Goal: Task Accomplishment & Management: Complete application form

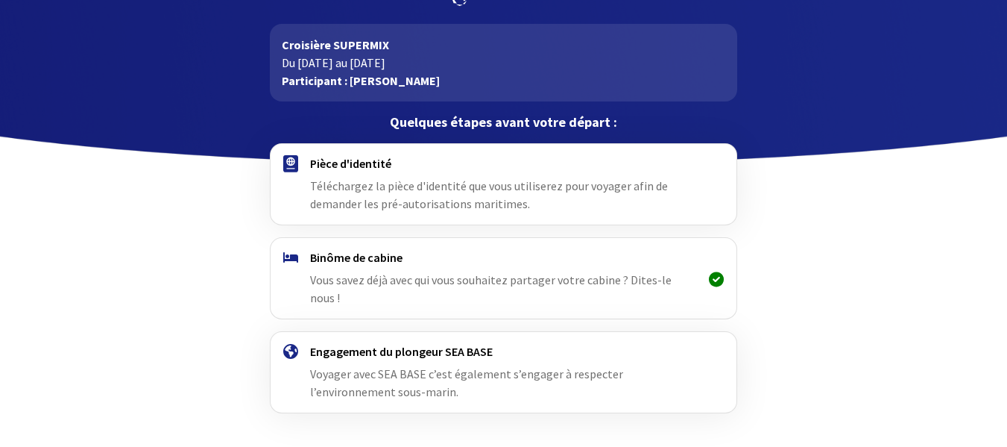
scroll to position [92, 0]
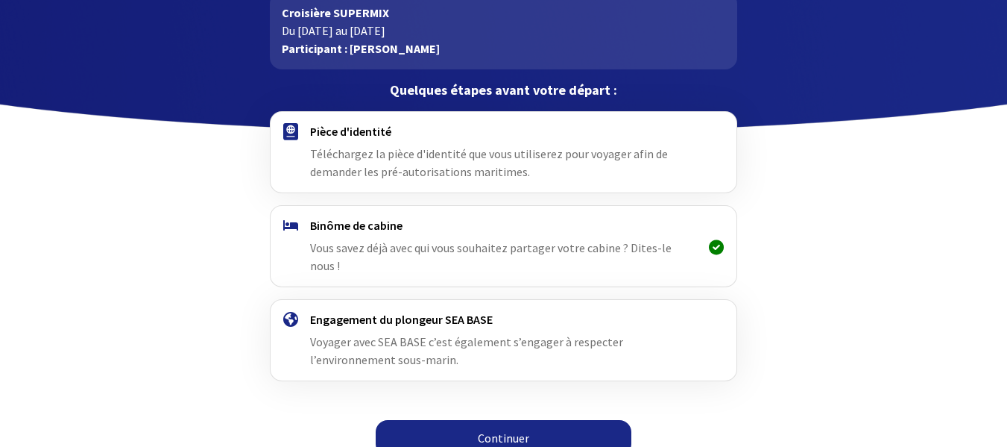
click at [521, 420] on link "Continuer" at bounding box center [504, 438] width 256 height 36
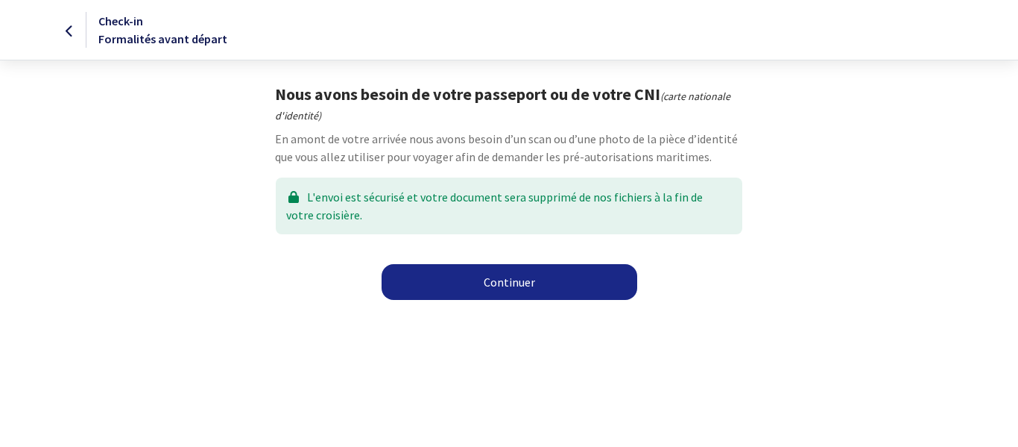
click at [522, 277] on link "Continuer" at bounding box center [510, 282] width 256 height 36
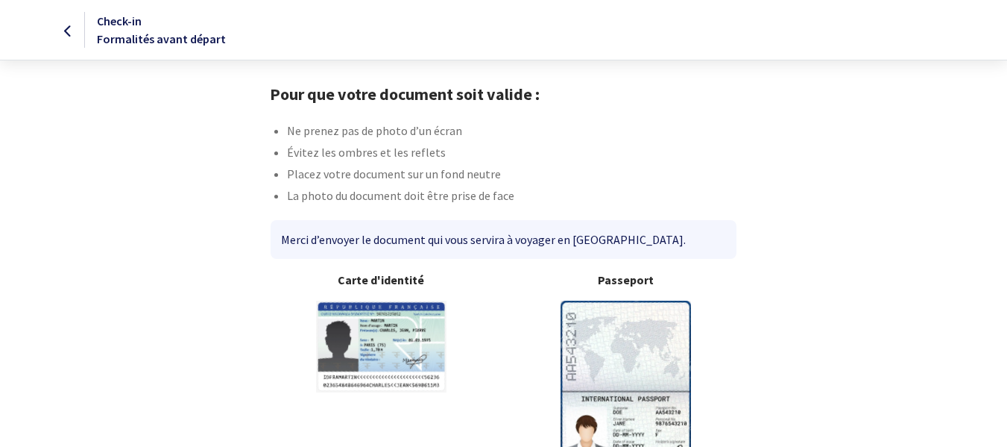
scroll to position [110, 0]
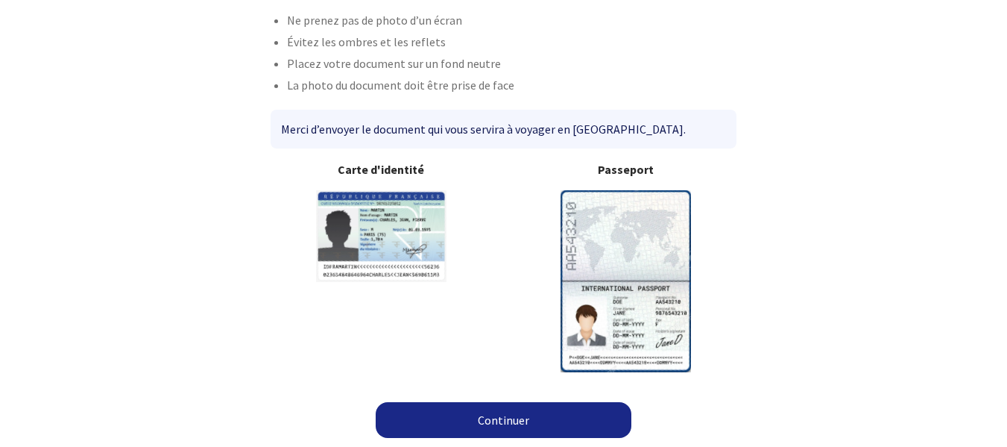
click at [532, 421] on link "Continuer" at bounding box center [504, 420] width 256 height 36
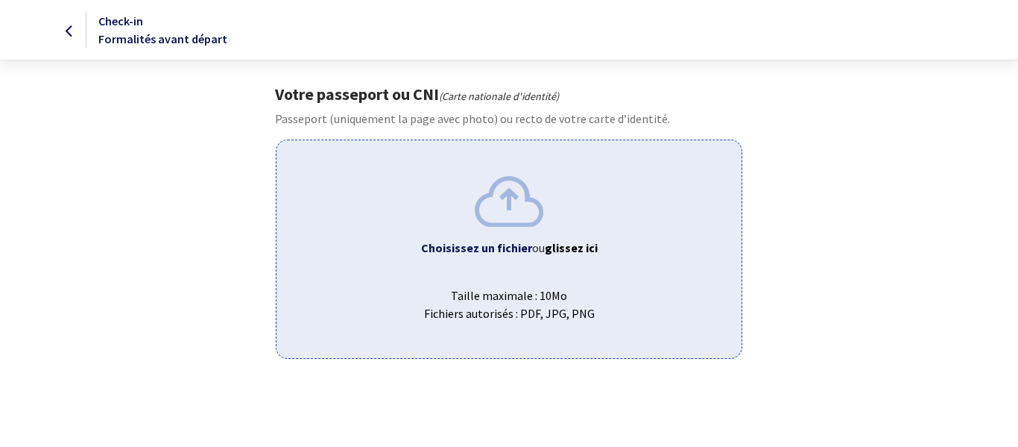
click at [514, 204] on img at bounding box center [509, 201] width 69 height 50
click at [382, 186] on div "Choisissez un fichier ou glissez ici Taille maximale : 10Mo Fichiers autorisés …" at bounding box center [509, 248] width 466 height 218
click at [446, 168] on div "Choisissez un fichier ou glissez ici Taille maximale : 10Mo Fichiers autorisés …" at bounding box center [509, 248] width 466 height 218
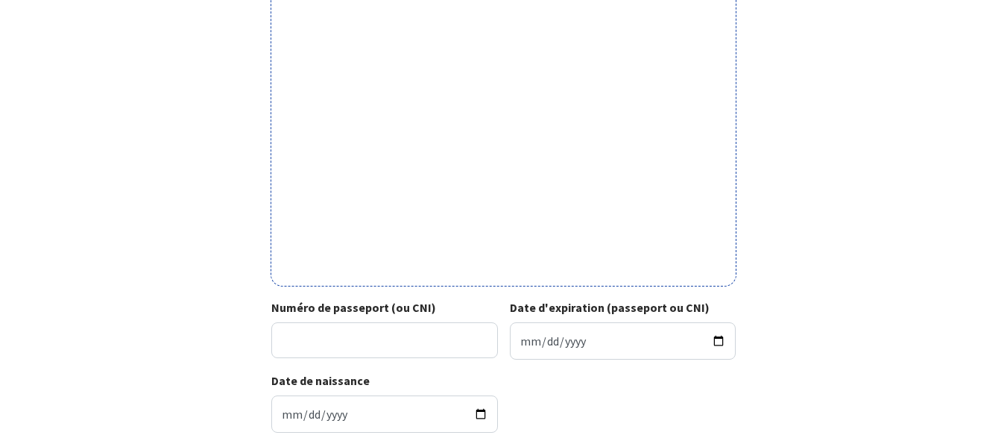
scroll to position [497, 0]
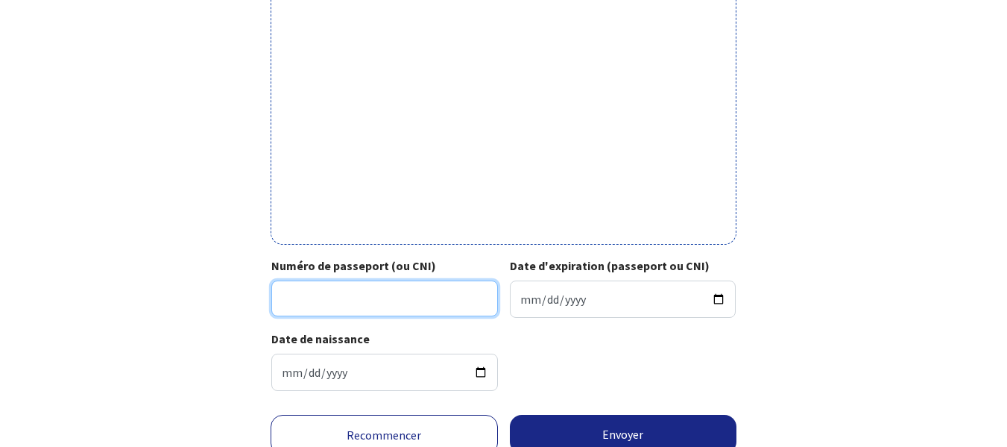
click at [286, 295] on input "Numéro de passeport (ou CNI)" at bounding box center [384, 298] width 227 height 36
type input "21DA28446"
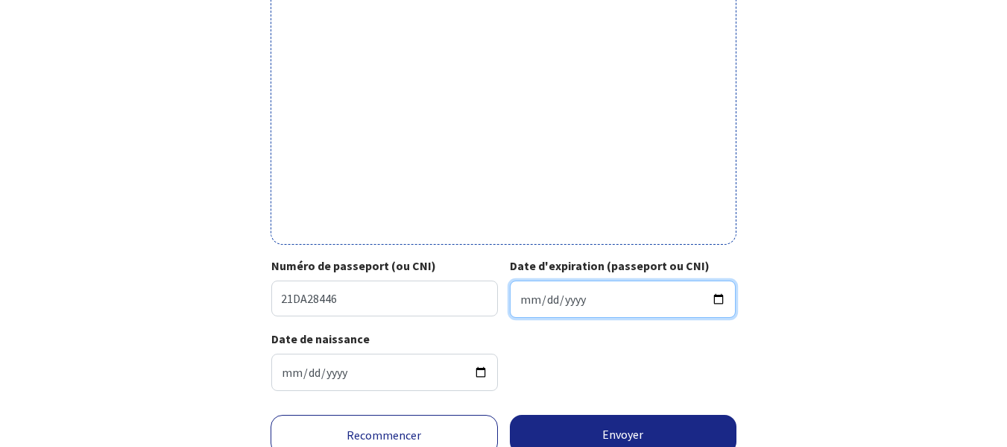
click at [521, 298] on input "Date d'expiration (passeport ou CNI)" at bounding box center [623, 298] width 227 height 37
type input "2026-08-15"
type input "2031-08-15"
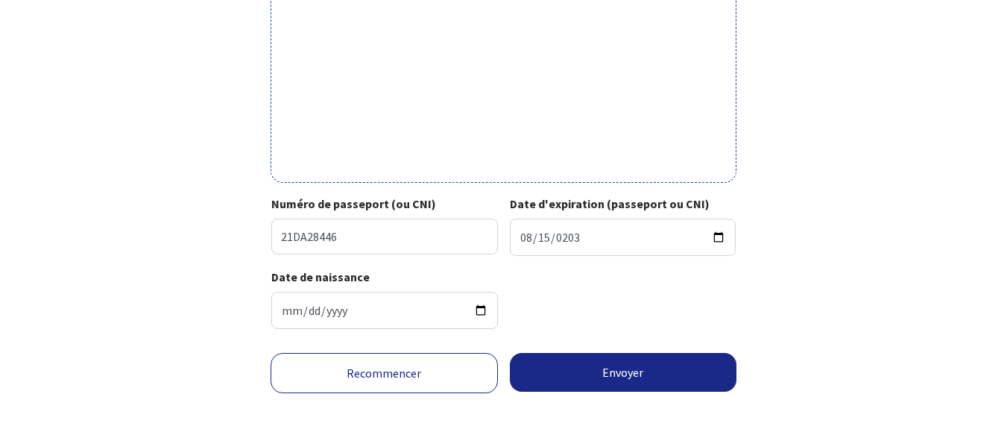
click at [658, 274] on div "Date de naissance 1951-07-07" at bounding box center [503, 304] width 464 height 73
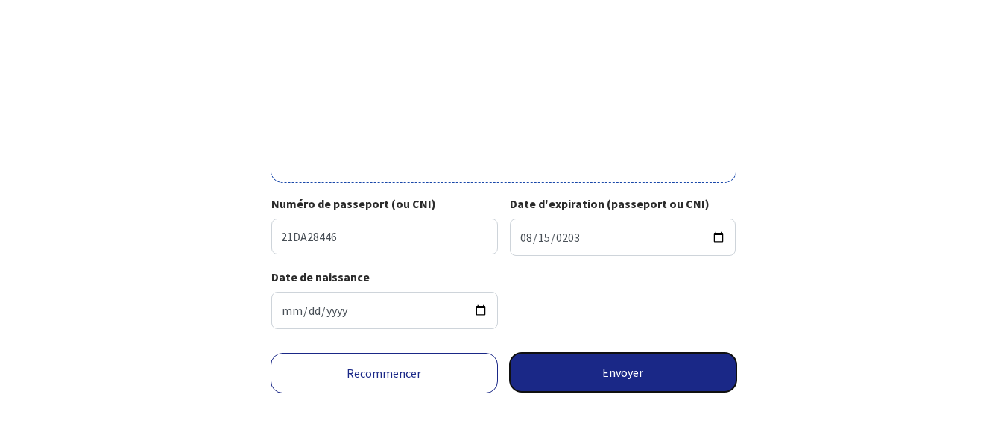
click at [637, 371] on button "Envoyer" at bounding box center [623, 372] width 227 height 39
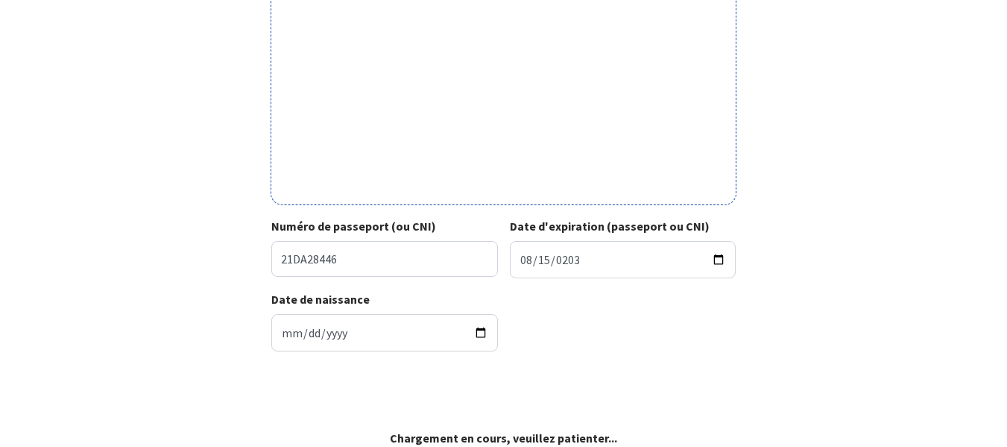
scroll to position [537, 0]
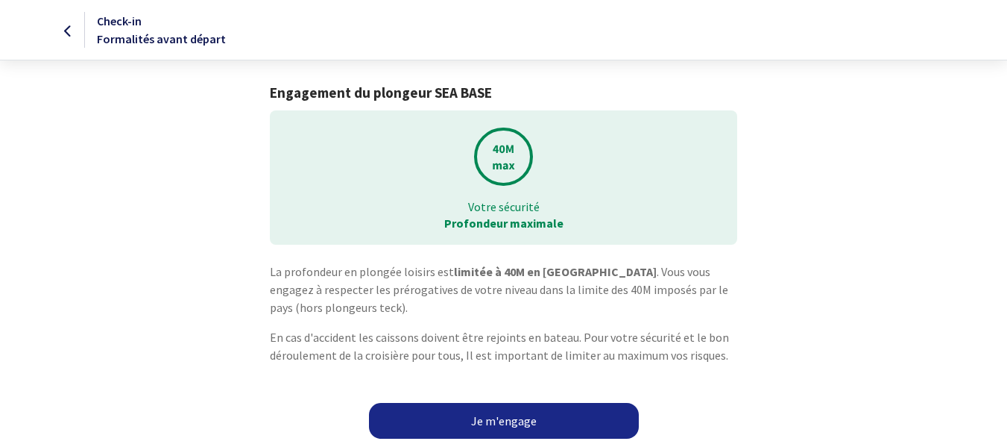
scroll to position [1, 0]
click at [509, 413] on link "Je m'engage" at bounding box center [504, 420] width 270 height 36
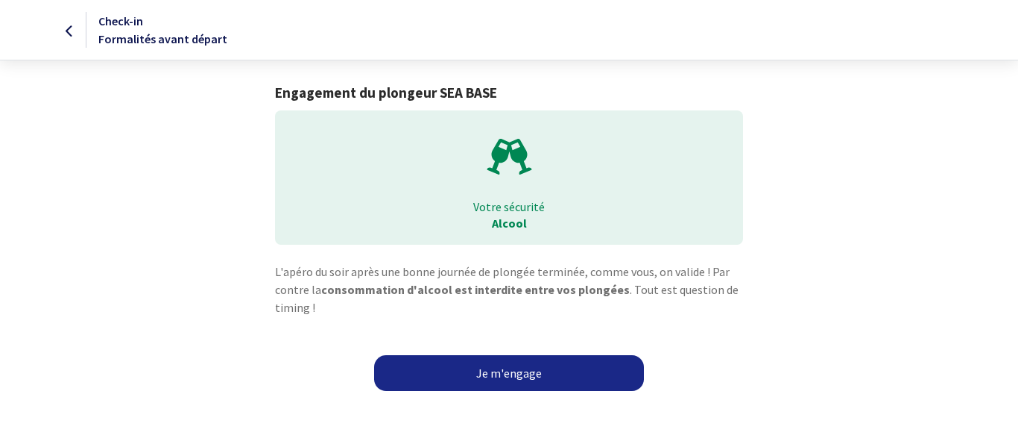
click at [517, 371] on link "Je m'engage" at bounding box center [509, 373] width 270 height 36
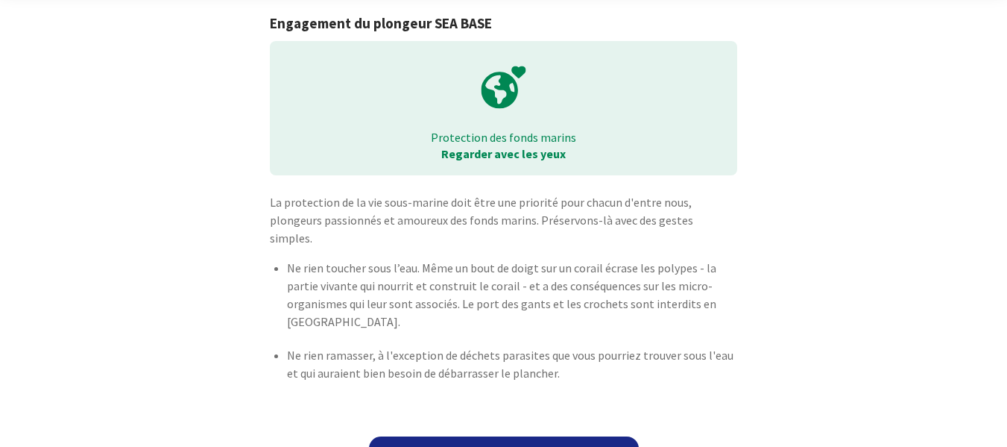
scroll to position [86, 0]
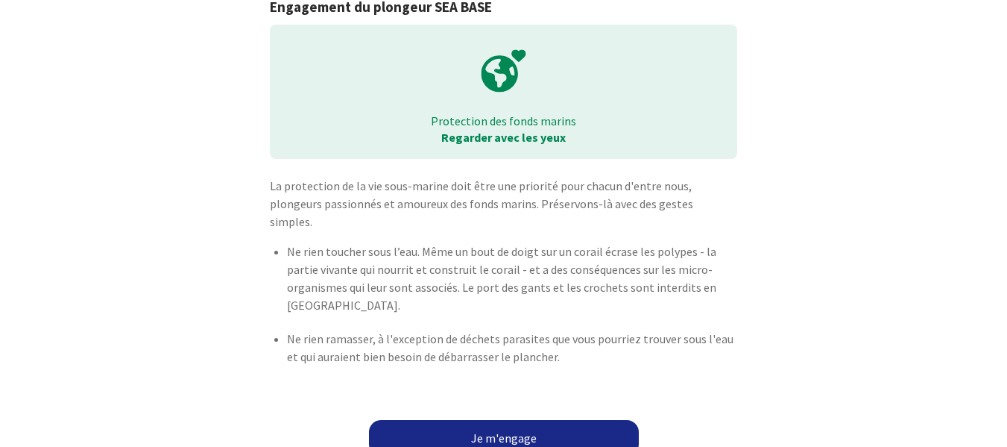
click at [518, 420] on link "Je m'engage" at bounding box center [504, 438] width 270 height 36
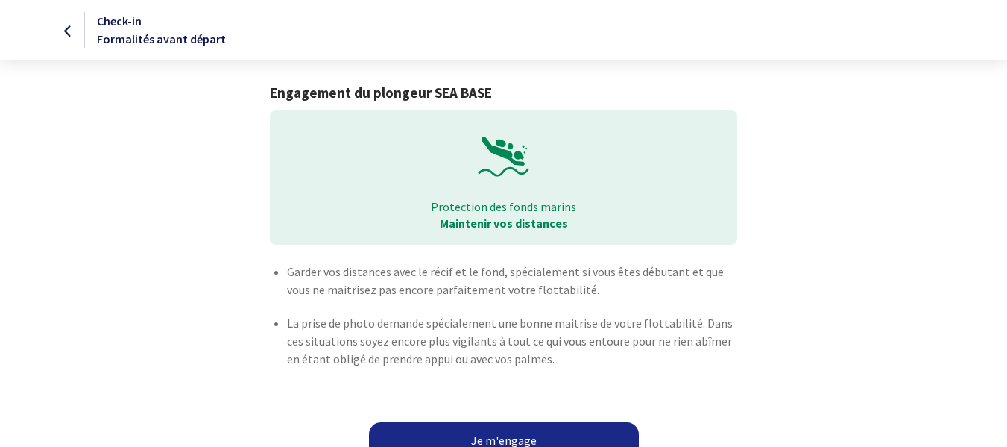
click at [546, 435] on link "Je m'engage" at bounding box center [504, 440] width 270 height 36
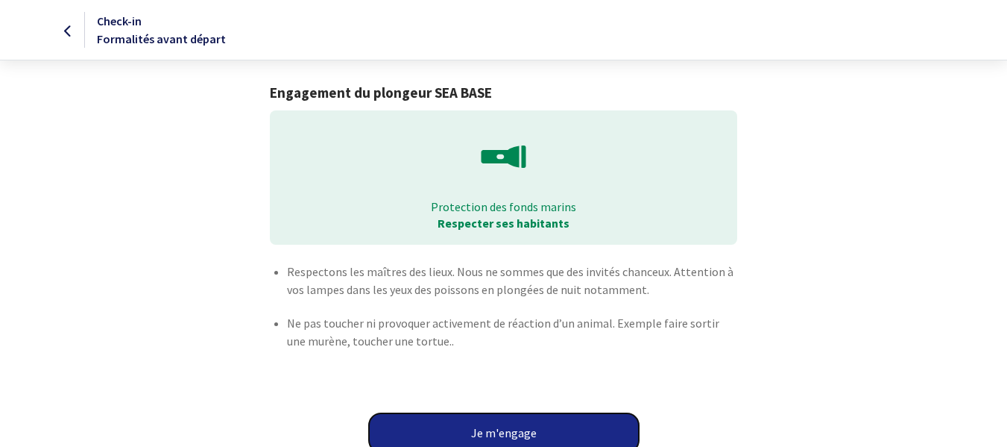
click at [548, 435] on button "Je m'engage" at bounding box center [504, 432] width 270 height 39
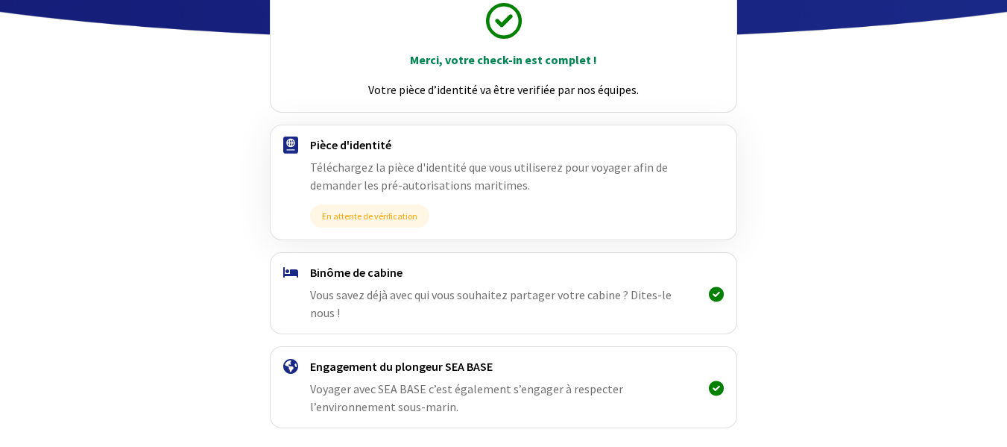
scroll to position [231, 0]
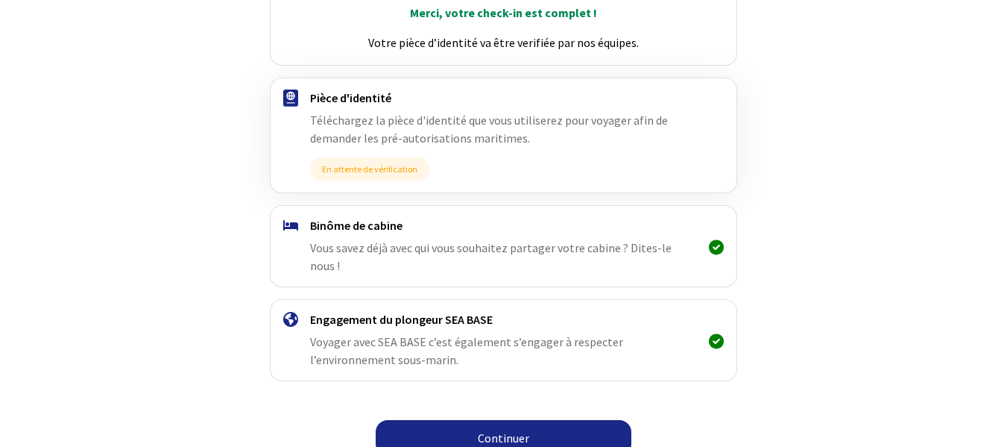
click at [549, 427] on link "Continuer" at bounding box center [504, 438] width 256 height 36
